Goal: Communication & Community: Ask a question

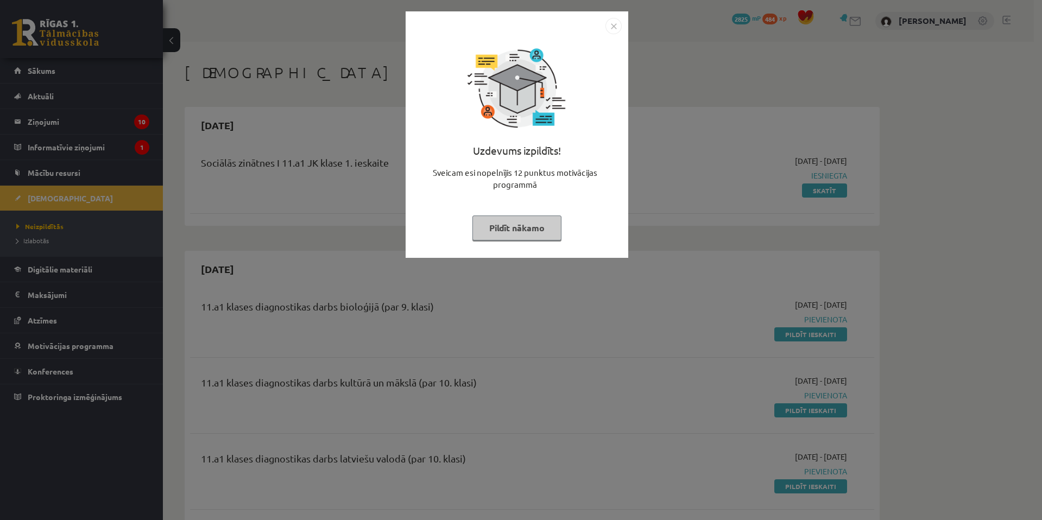
click at [691, 229] on div "Uzdevums izpildīts! Sveicam esi nopelnījis 12 punktus motivācijas programmā Pil…" at bounding box center [521, 260] width 1042 height 520
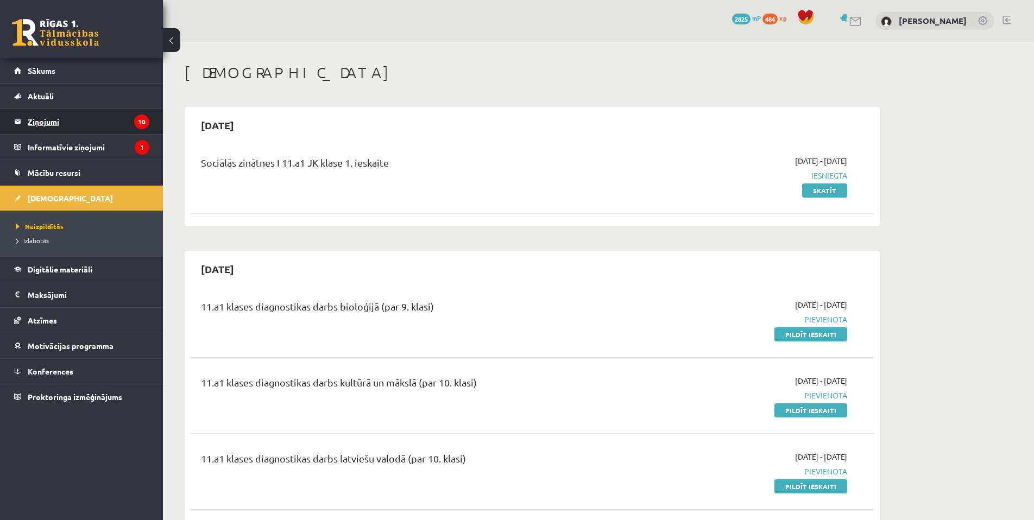
click at [96, 126] on legend "Ziņojumi 10" at bounding box center [89, 121] width 122 height 25
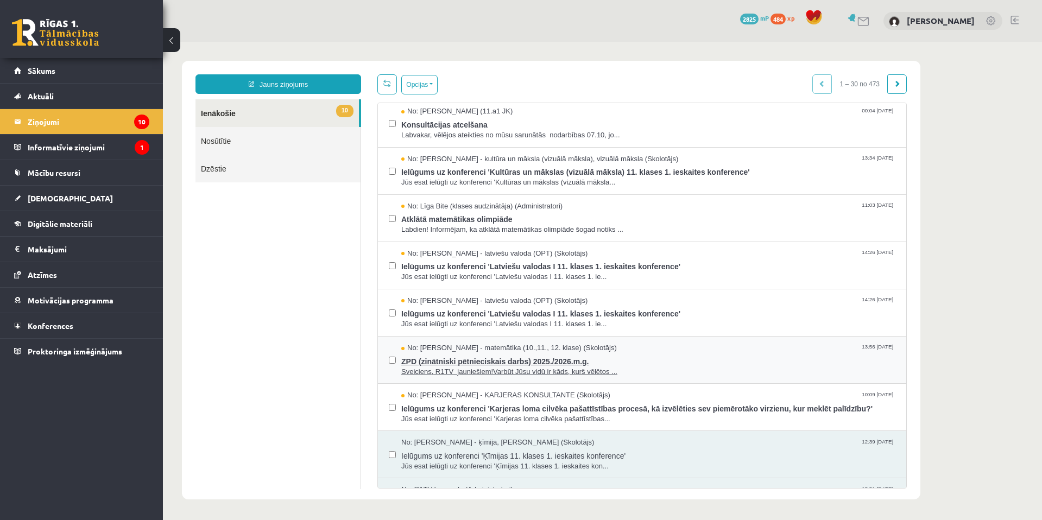
click at [537, 358] on span "ZPD (zinātniski pētnieciskais darbs) 2025./2026.m.g." at bounding box center [648, 361] width 494 height 14
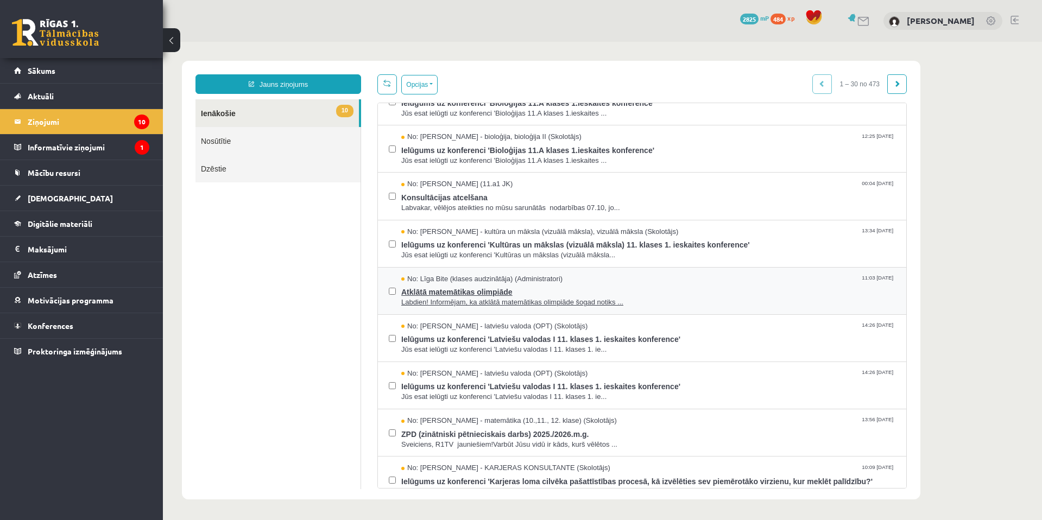
scroll to position [36, 0]
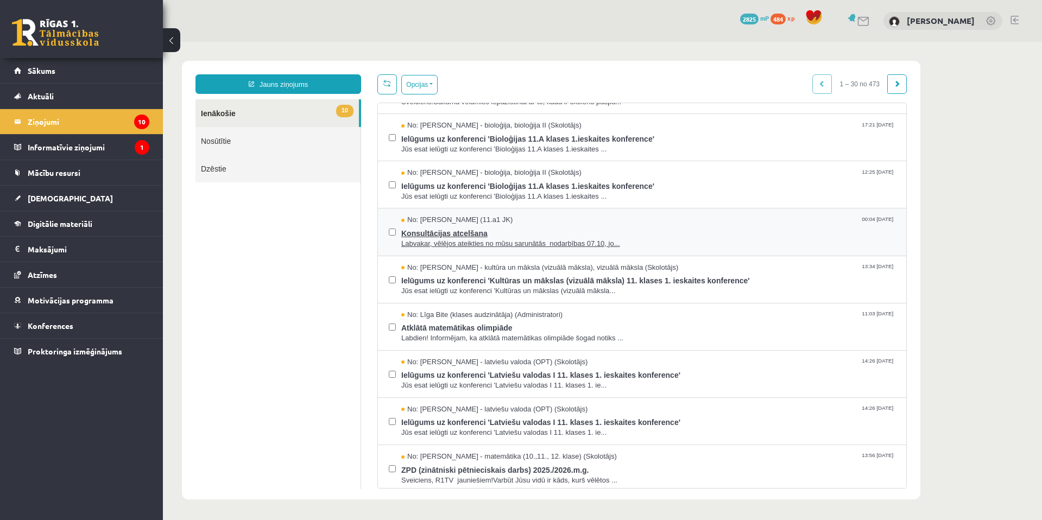
click at [469, 241] on span "Labvakar, vēlējos ateikties no mūsu sarunātās nodarbības 07.10, jo..." at bounding box center [648, 244] width 494 height 10
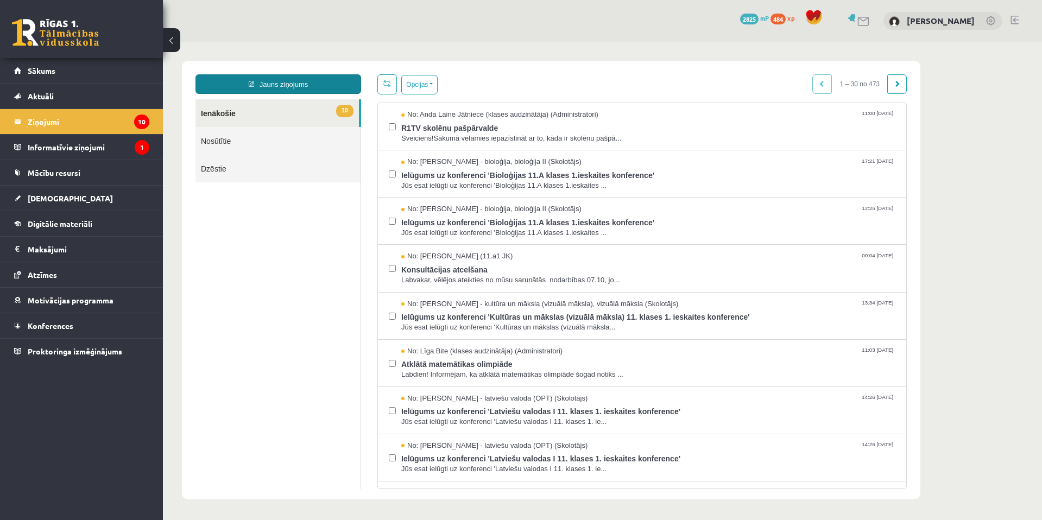
scroll to position [0, 0]
click at [474, 134] on span "Sveiciens!Sākumā vēlamies iepazīstināt ar to, kāda ir skolēnu pašpā..." at bounding box center [648, 139] width 494 height 10
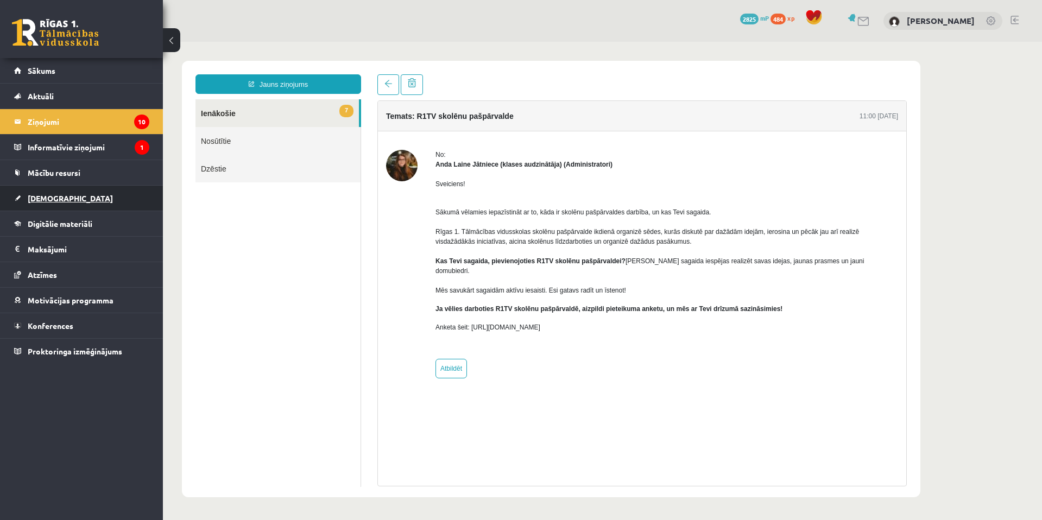
click at [99, 200] on link "[DEMOGRAPHIC_DATA]" at bounding box center [81, 198] width 135 height 25
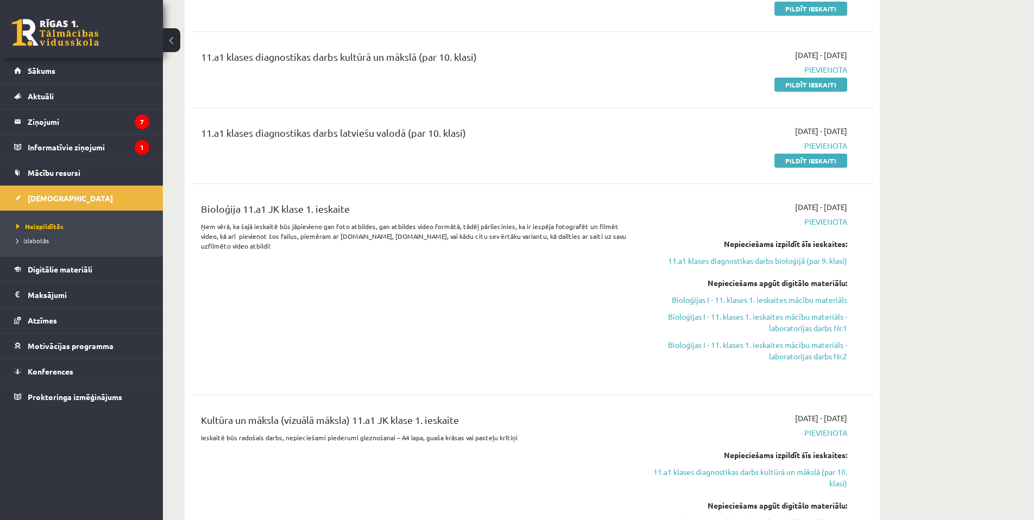
scroll to position [217, 0]
